Goal: Information Seeking & Learning: Learn about a topic

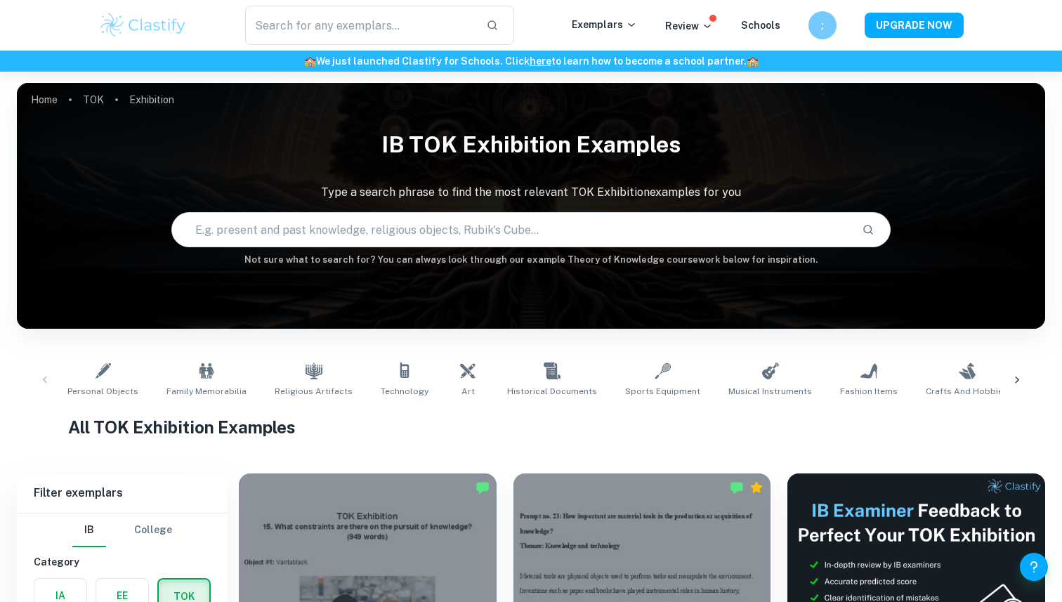
scroll to position [265, 0]
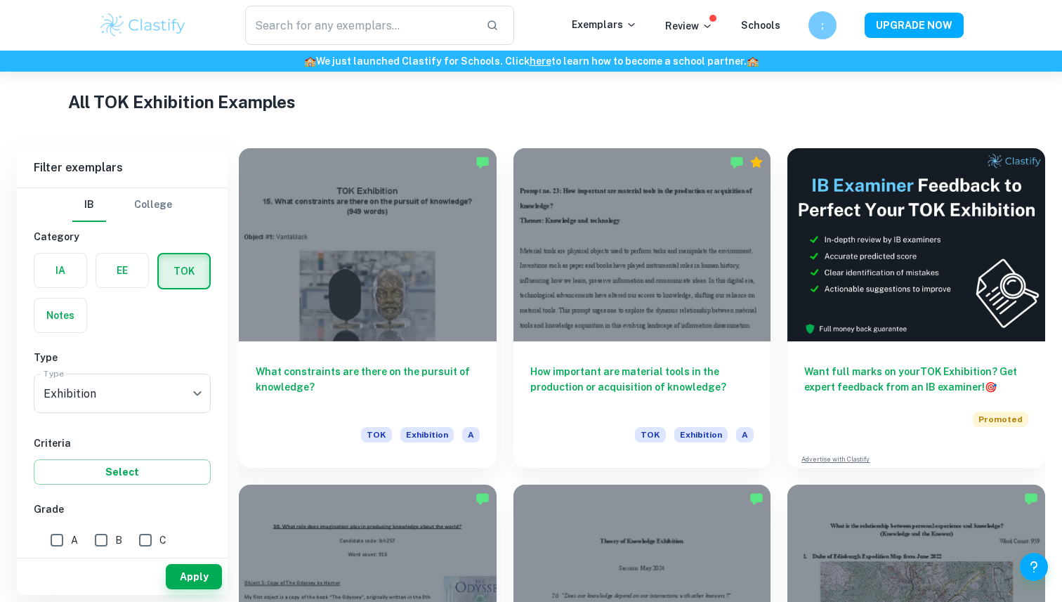
scroll to position [316, 0]
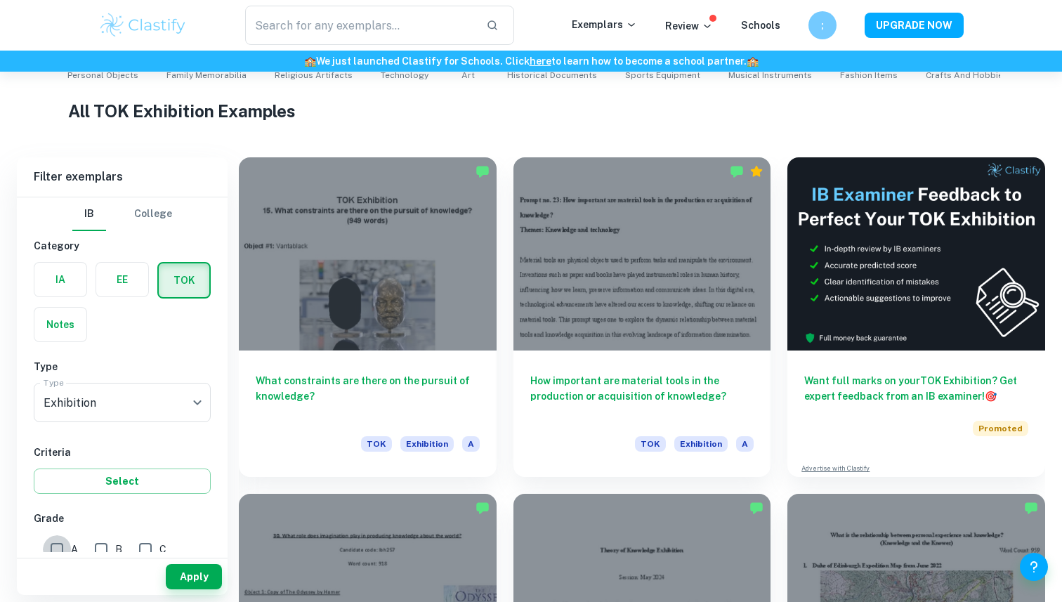
click at [58, 545] on input "A" at bounding box center [57, 549] width 28 height 28
checkbox input "true"
click at [108, 540] on input "B" at bounding box center [101, 549] width 28 height 28
checkbox input "true"
click at [184, 572] on button "Apply" at bounding box center [194, 576] width 56 height 25
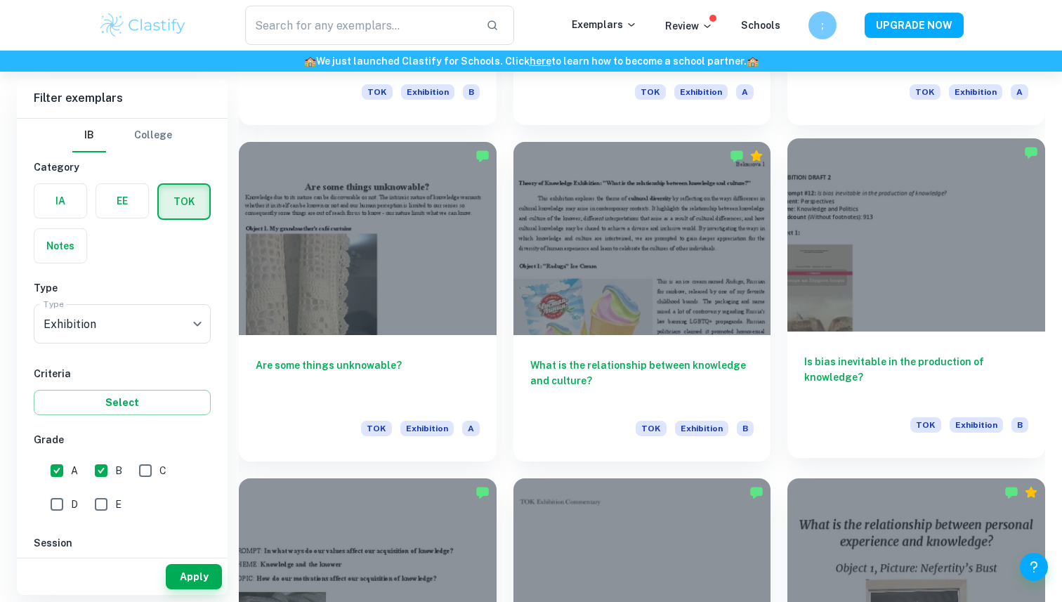
scroll to position [1673, 0]
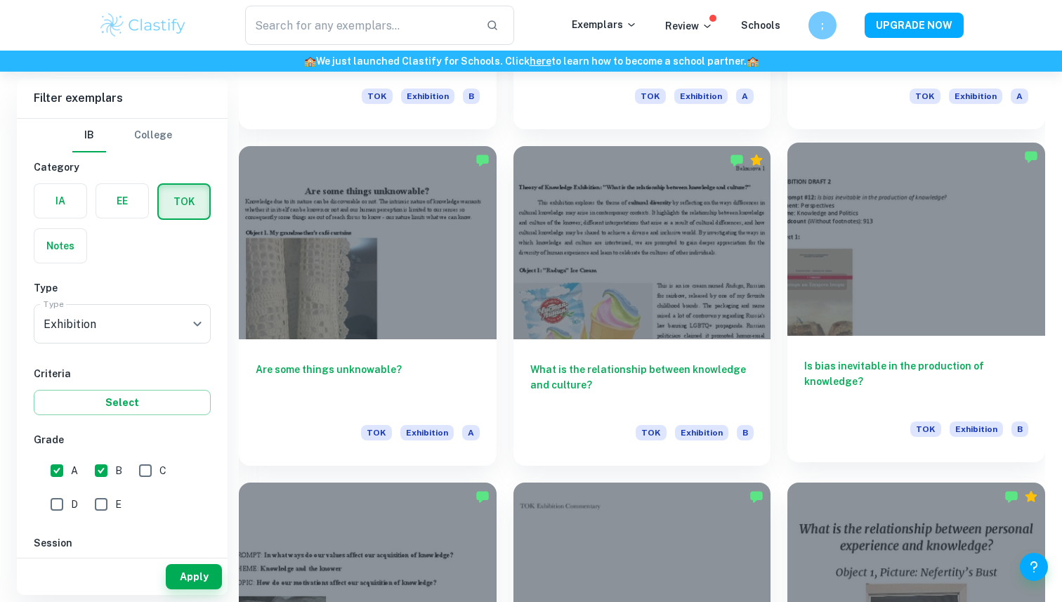
click at [829, 221] on div at bounding box center [916, 239] width 258 height 193
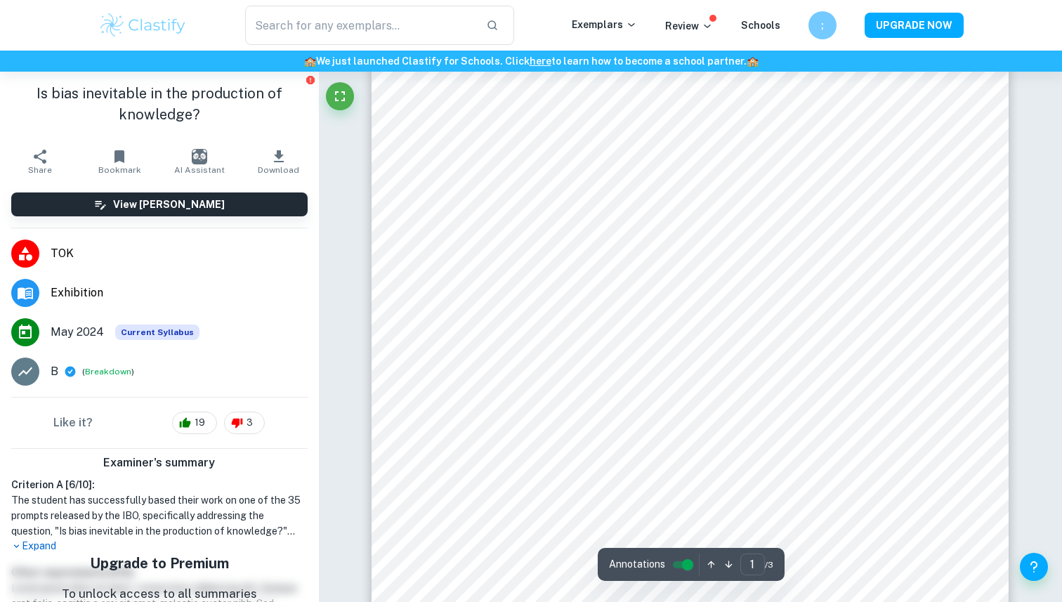
scroll to position [257, 0]
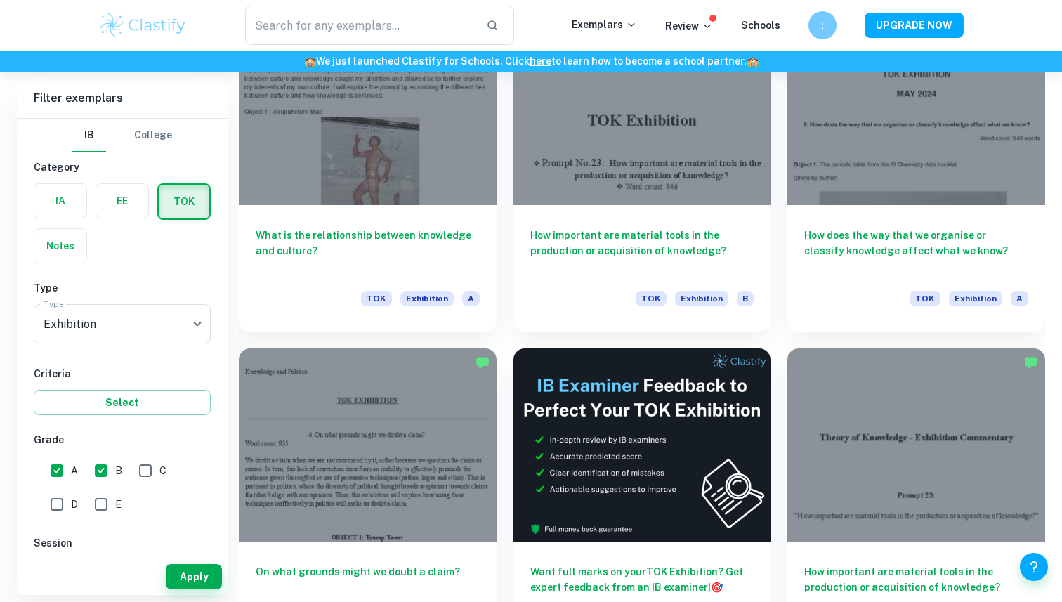
scroll to position [3829, 0]
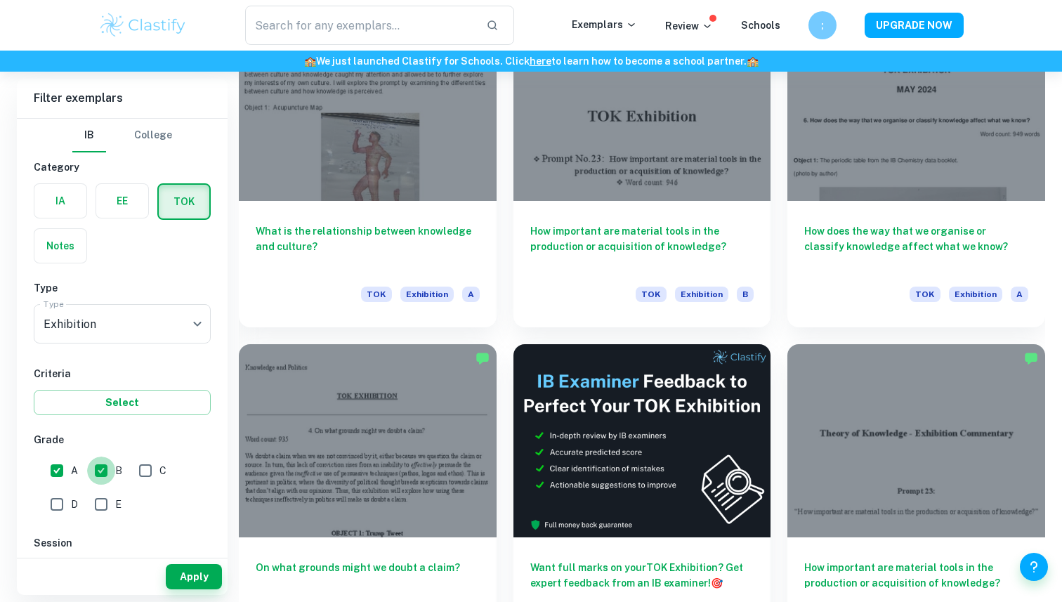
click at [105, 478] on input "B" at bounding box center [101, 470] width 28 height 28
checkbox input "false"
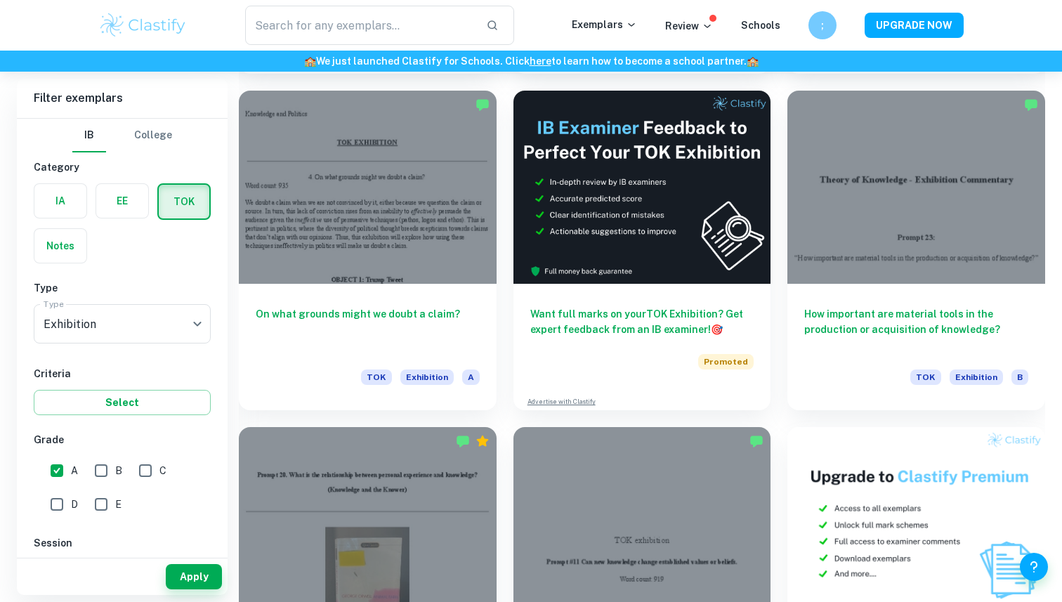
scroll to position [4089, 0]
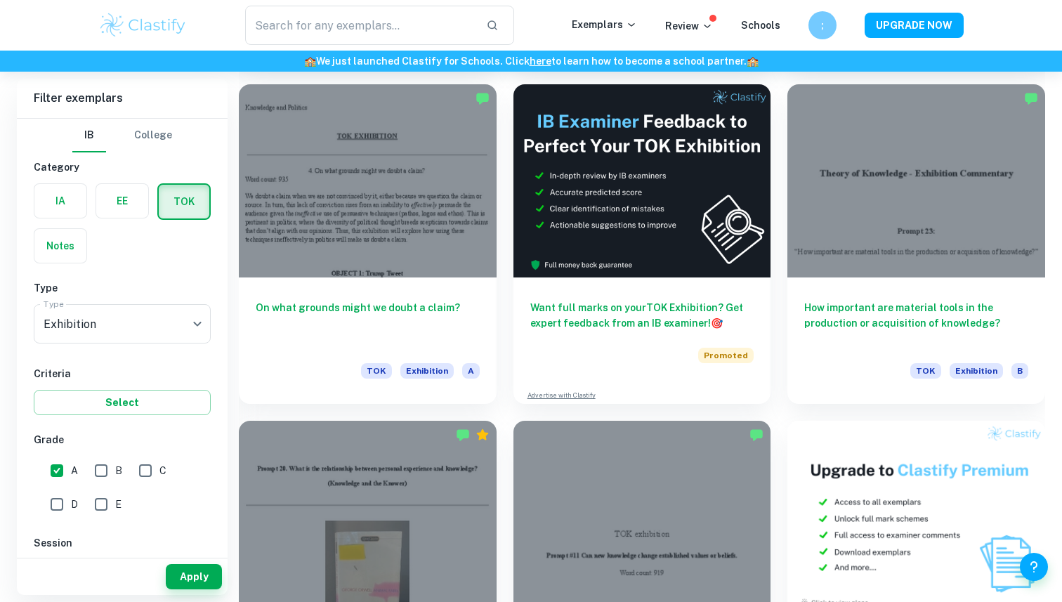
click at [222, 562] on div "Apply" at bounding box center [122, 576] width 211 height 37
click at [203, 577] on button "Apply" at bounding box center [194, 576] width 56 height 25
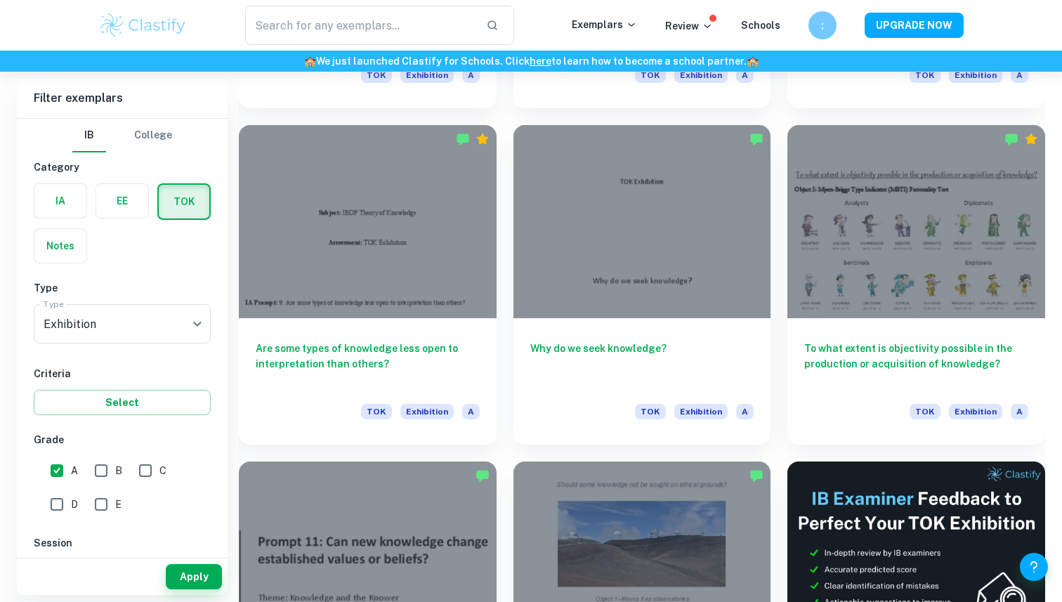
scroll to position [5396, 0]
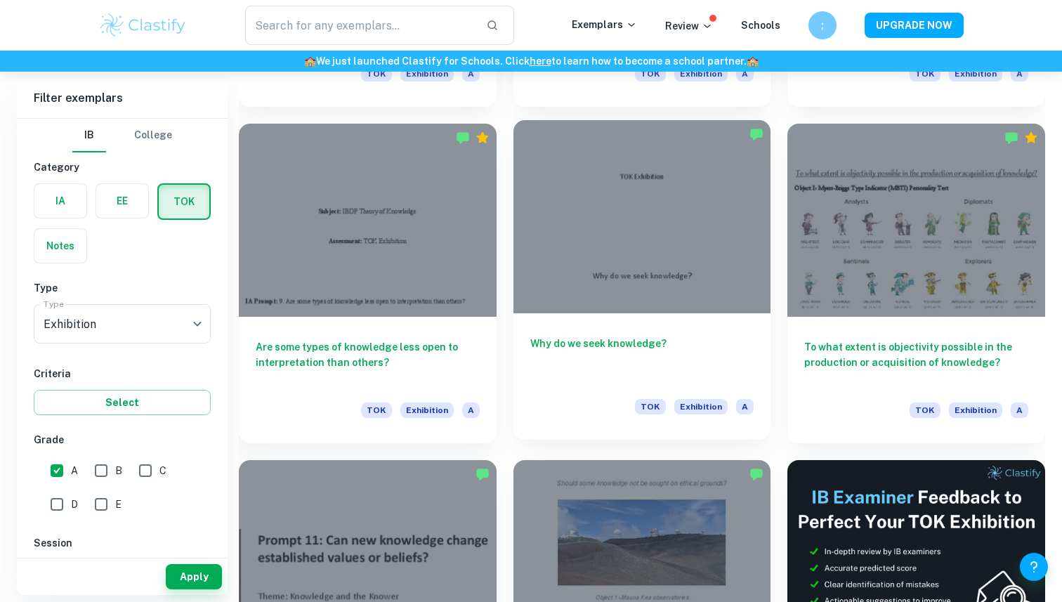
click at [610, 225] on div at bounding box center [642, 216] width 258 height 193
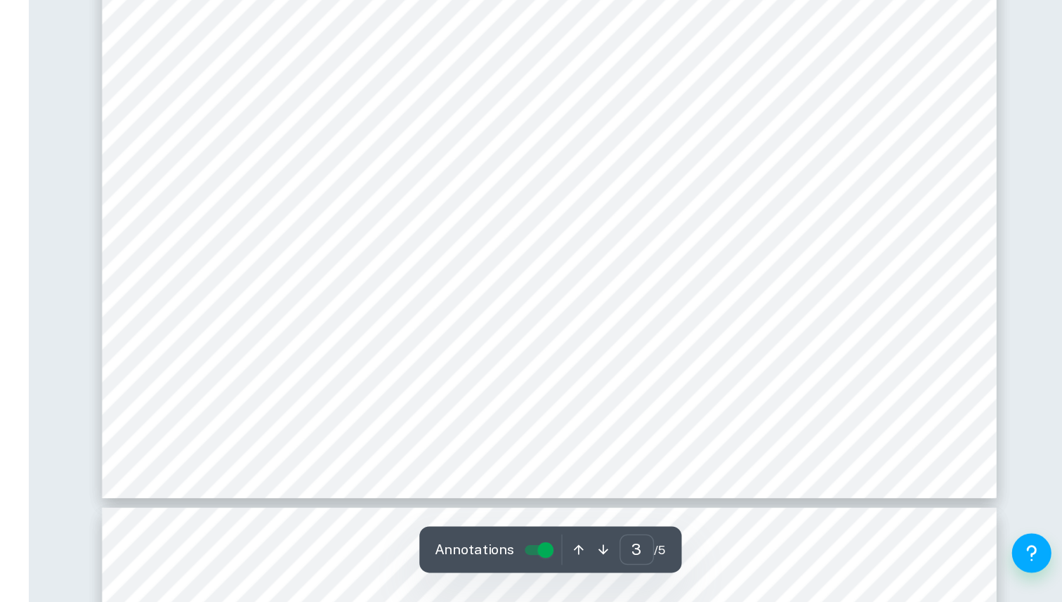
scroll to position [2254, 0]
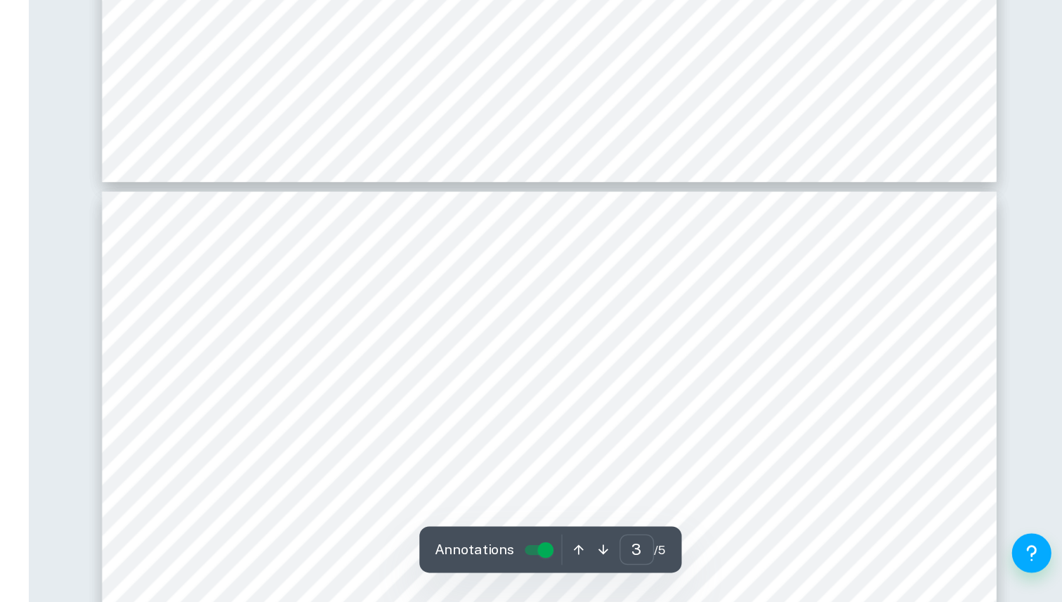
type input "4"
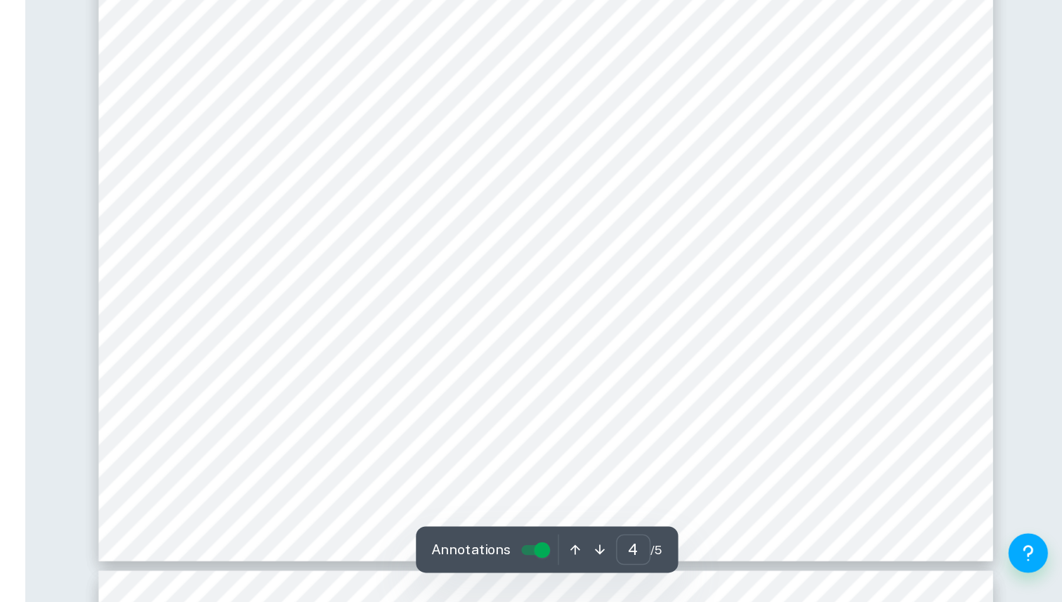
scroll to position [3039, 0]
